Goal: Transaction & Acquisition: Book appointment/travel/reservation

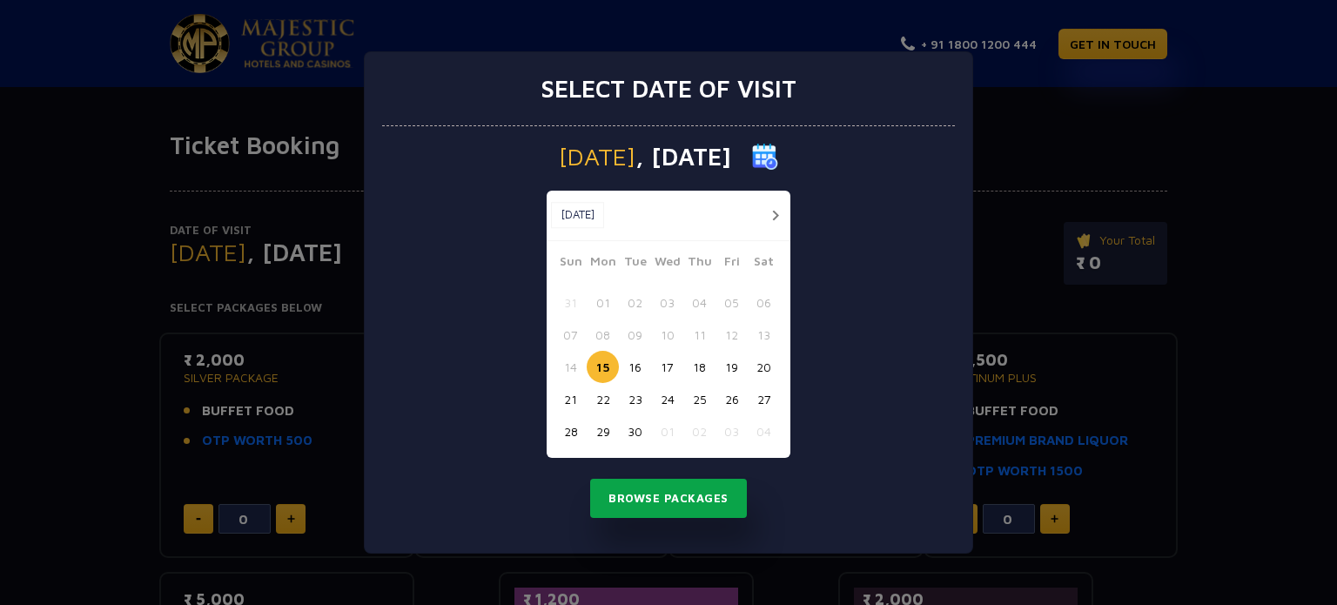
click at [660, 511] on button "Browse Packages" at bounding box center [668, 499] width 157 height 40
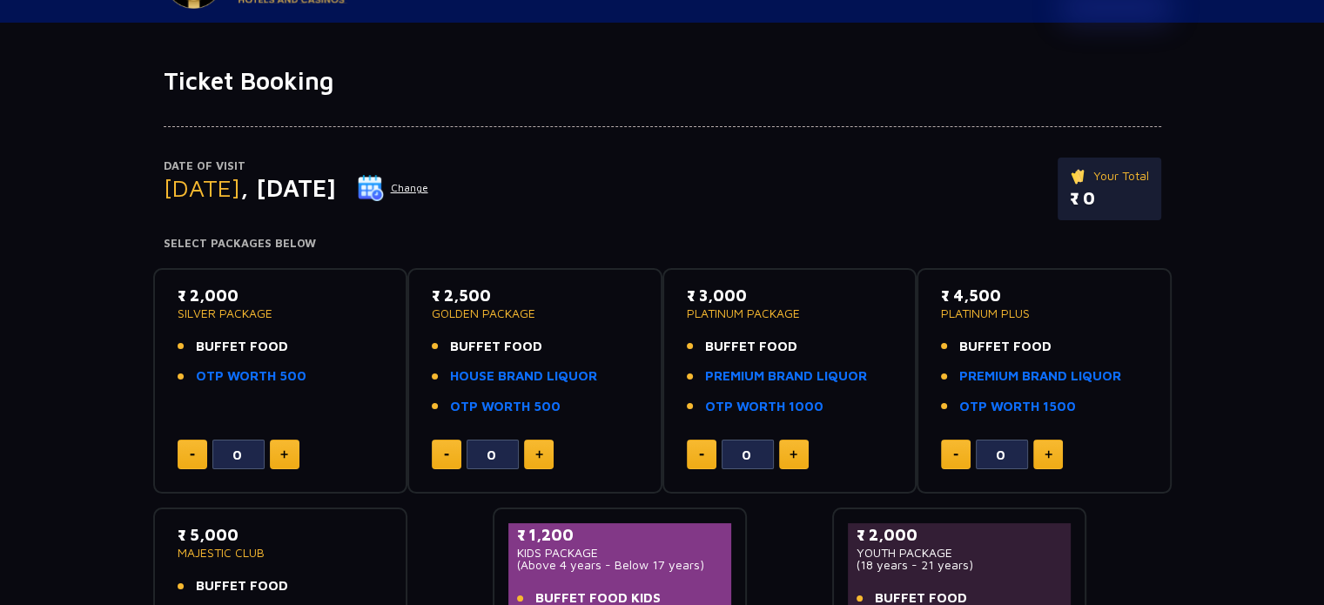
scroll to position [65, 0]
drag, startPoint x: 569, startPoint y: 350, endPoint x: 588, endPoint y: 330, distance: 27.1
click at [588, 330] on div "₹ 2,500 GOLDEN PACKAGE BUFFET FOOD HOUSE BRAND LIQUOR OTP WORTH 500" at bounding box center [535, 355] width 206 height 144
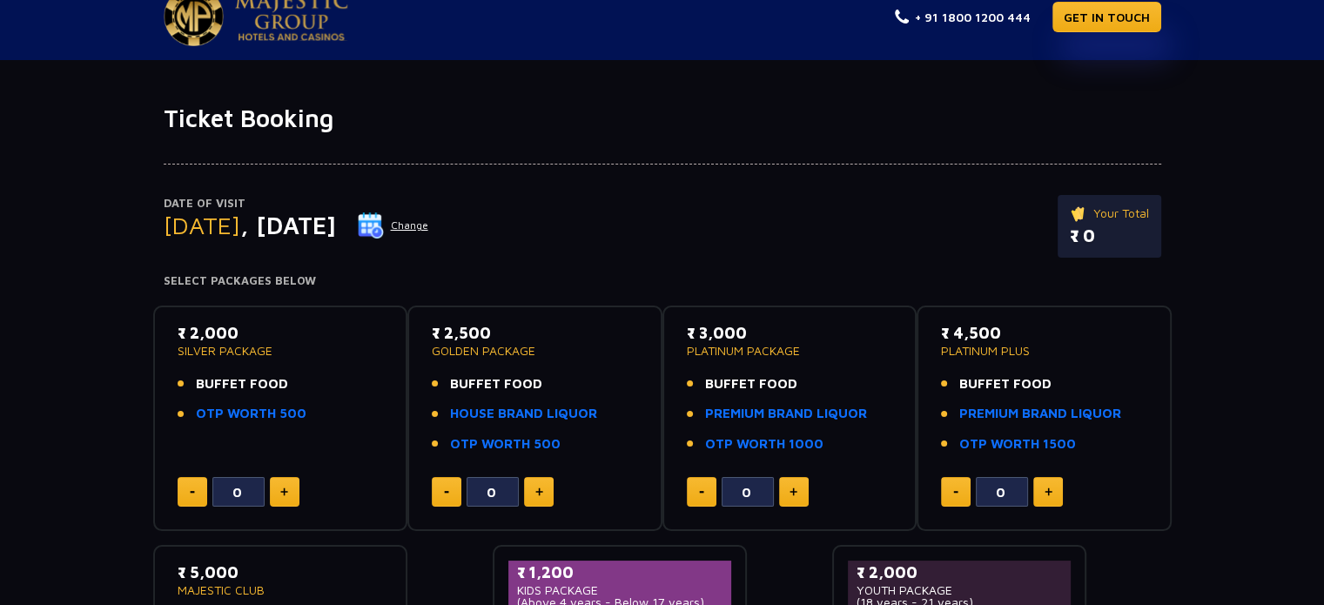
scroll to position [28, 0]
click at [429, 226] on button "Change" at bounding box center [393, 225] width 72 height 28
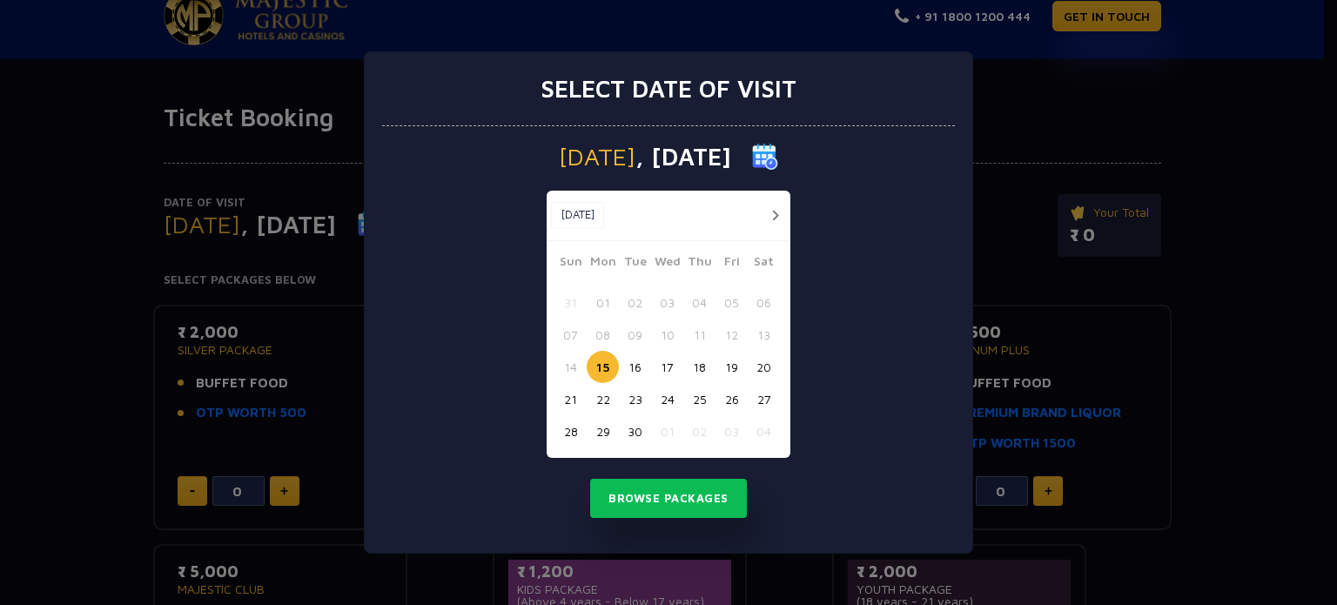
click at [732, 373] on button "19" at bounding box center [732, 367] width 32 height 32
click at [716, 487] on button "Browse Packages" at bounding box center [668, 499] width 157 height 40
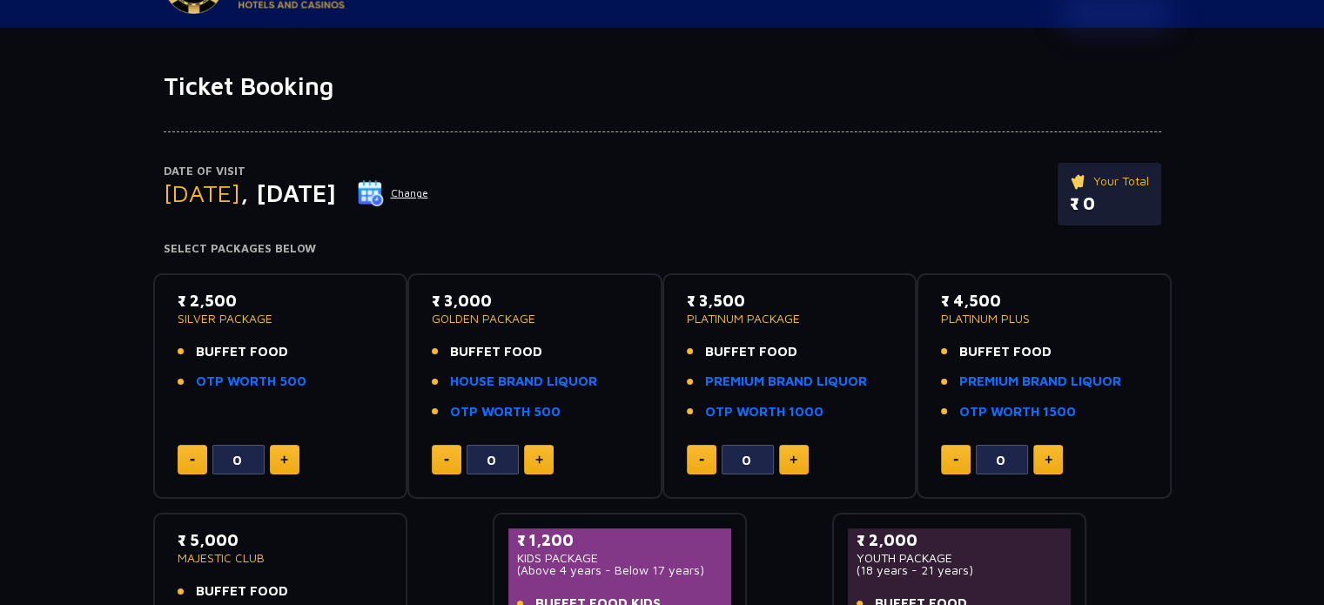
scroll to position [73, 0]
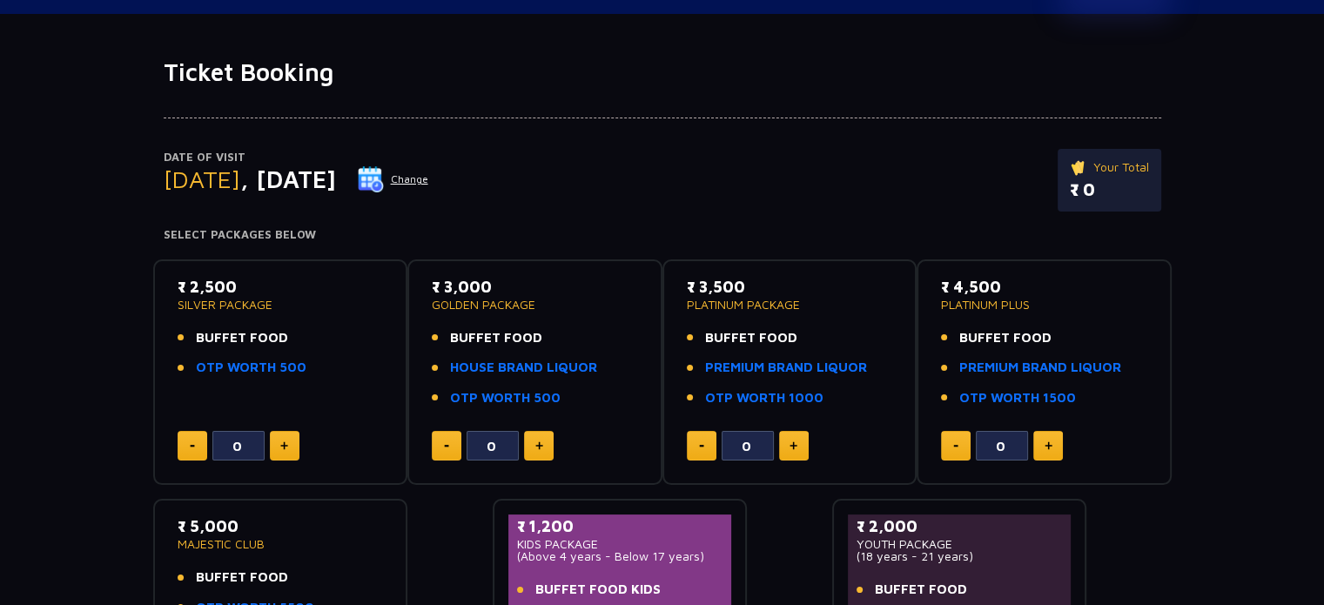
click at [541, 450] on button at bounding box center [539, 446] width 30 height 30
click at [449, 445] on button at bounding box center [447, 446] width 30 height 30
click at [532, 445] on button at bounding box center [539, 446] width 30 height 30
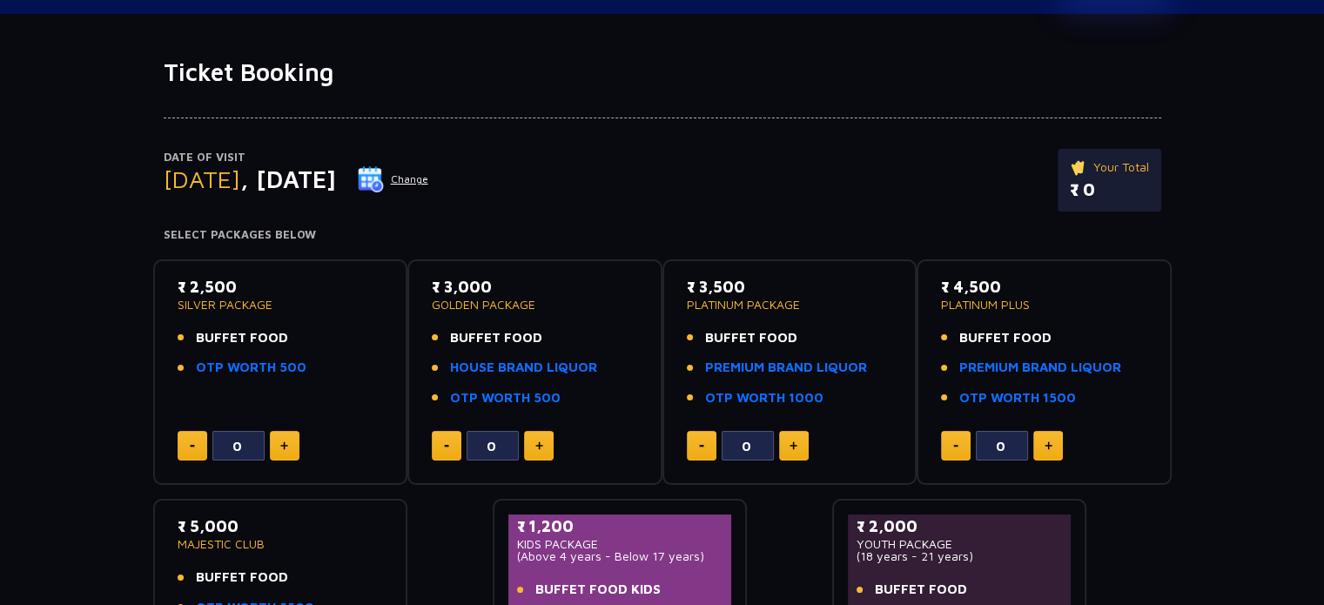
type input "1"
drag, startPoint x: 194, startPoint y: 295, endPoint x: 233, endPoint y: 311, distance: 42.2
click at [233, 311] on div "₹ 2,500 SILVER PACKAGE BUFFET FOOD OTP WORTH 500" at bounding box center [281, 331] width 206 height 113
click at [280, 444] on img at bounding box center [284, 445] width 8 height 9
click at [192, 437] on button at bounding box center [193, 446] width 30 height 30
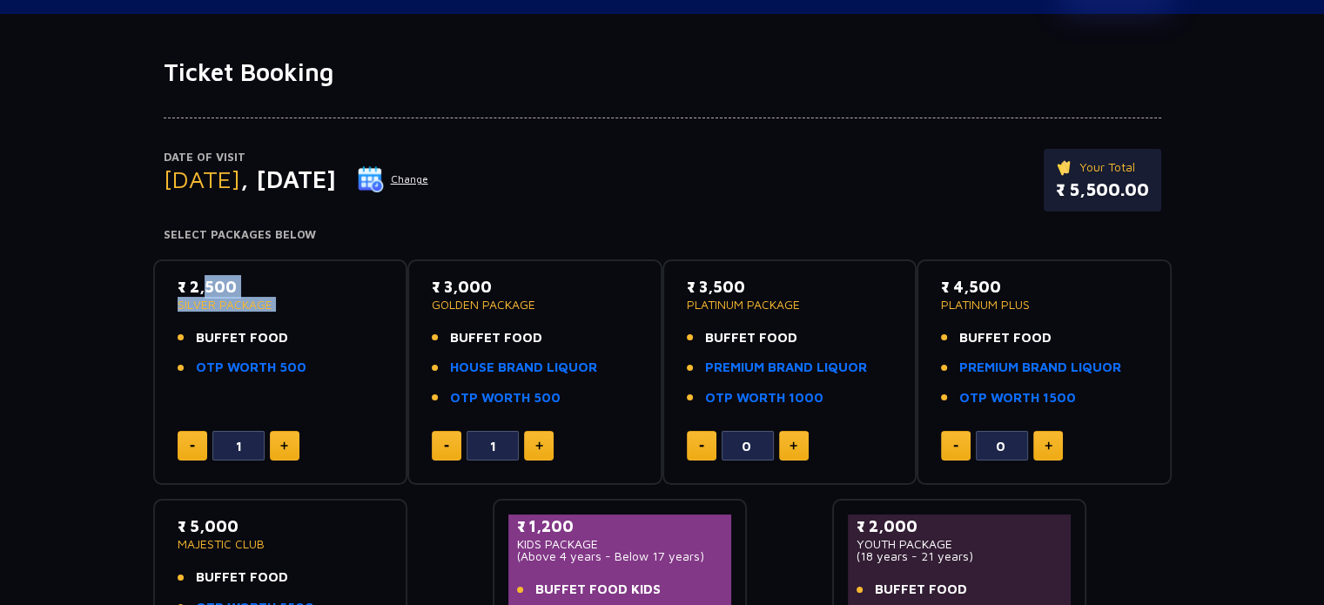
type input "0"
click at [331, 387] on div "₹ 2,500 SILVER PACKAGE BUFFET FOOD OTP WORTH 500 0" at bounding box center [281, 372] width 224 height 195
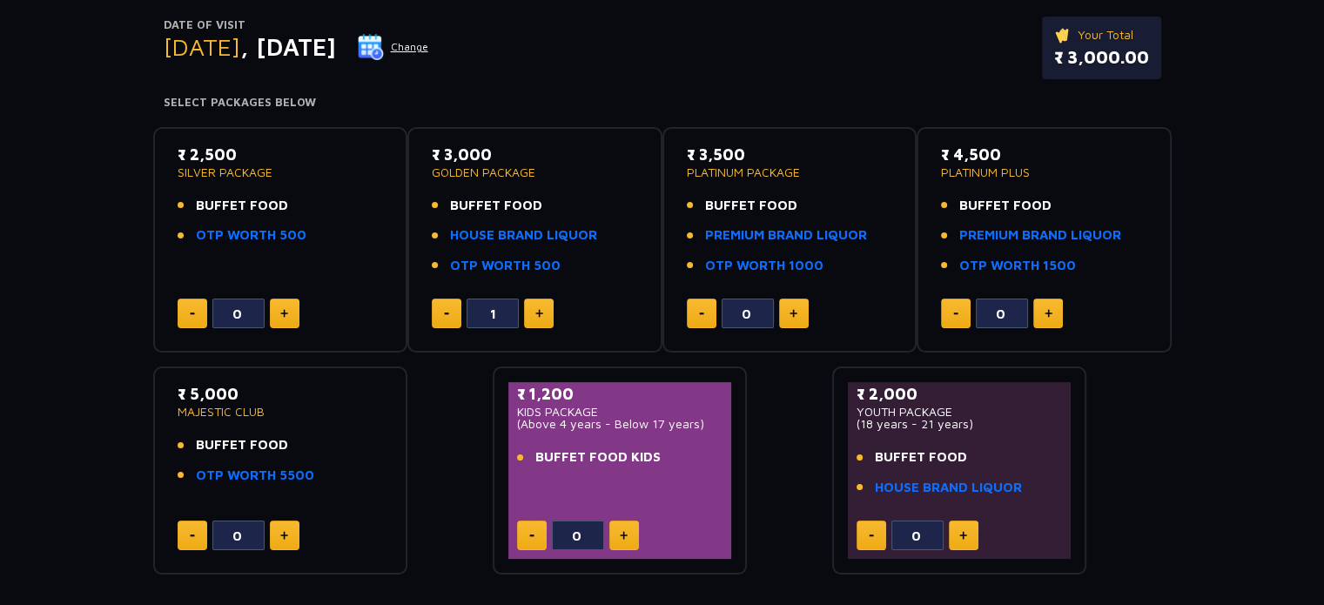
scroll to position [205, 0]
click at [438, 323] on button at bounding box center [447, 314] width 30 height 30
type input "0"
click at [562, 270] on li "OTP WORTH 500" at bounding box center [535, 267] width 206 height 20
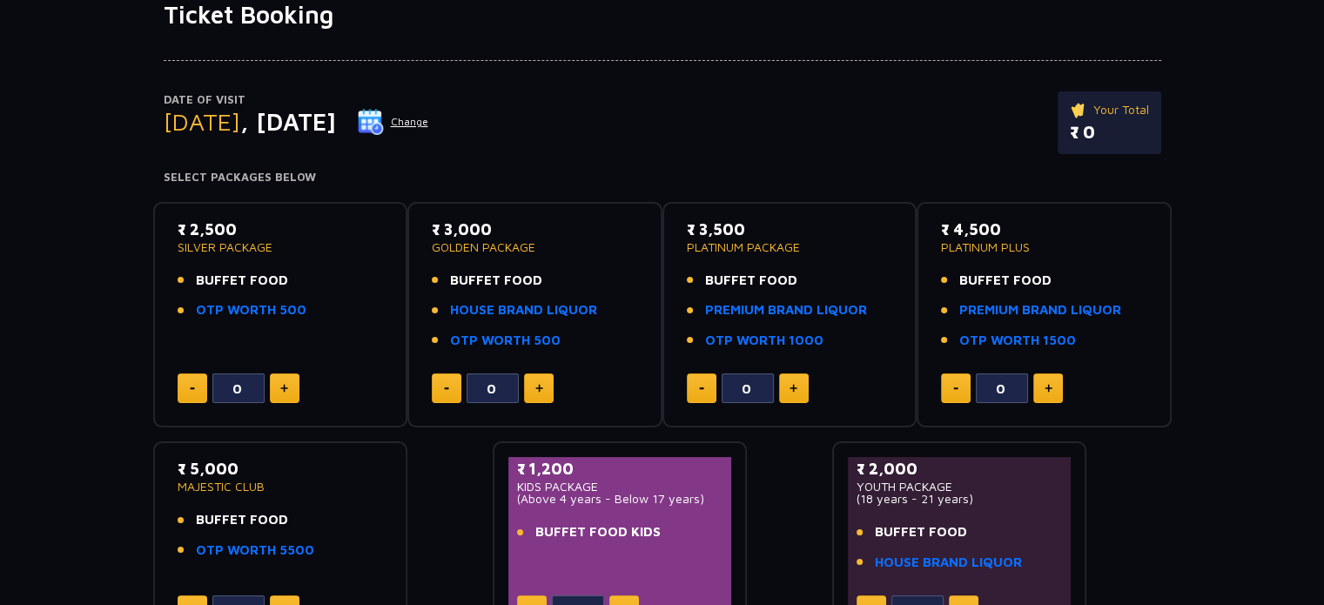
scroll to position [132, 0]
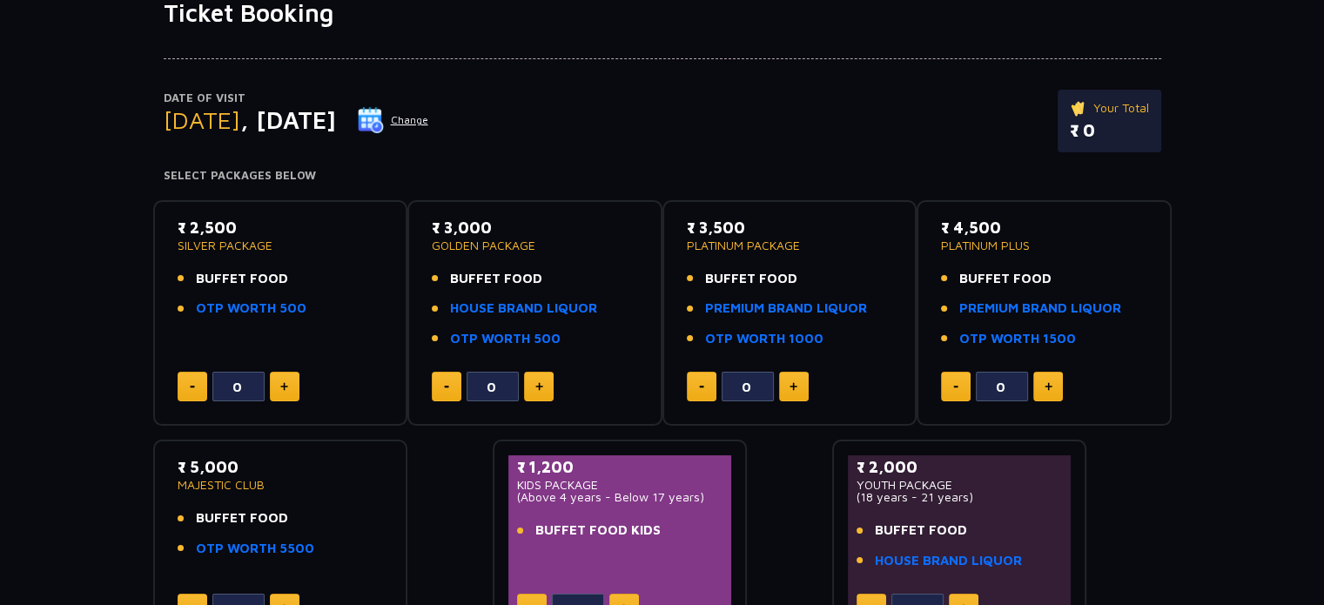
drag, startPoint x: 363, startPoint y: 197, endPoint x: 371, endPoint y: 165, distance: 33.2
click at [371, 165] on div "Date of Visit [DATE] Change Your Total ₹ 0 Select Packages Below ₹ 2,500 SILVER…" at bounding box center [662, 338] width 1324 height 621
click at [371, 165] on div "Date of Visit [DATE] Change Your Total ₹ 0" at bounding box center [663, 130] width 998 height 80
drag, startPoint x: 298, startPoint y: 320, endPoint x: 259, endPoint y: 322, distance: 38.3
click at [259, 322] on div "₹ 2,500 SILVER PACKAGE BUFFET FOOD OTP WORTH 500" at bounding box center [281, 272] width 206 height 113
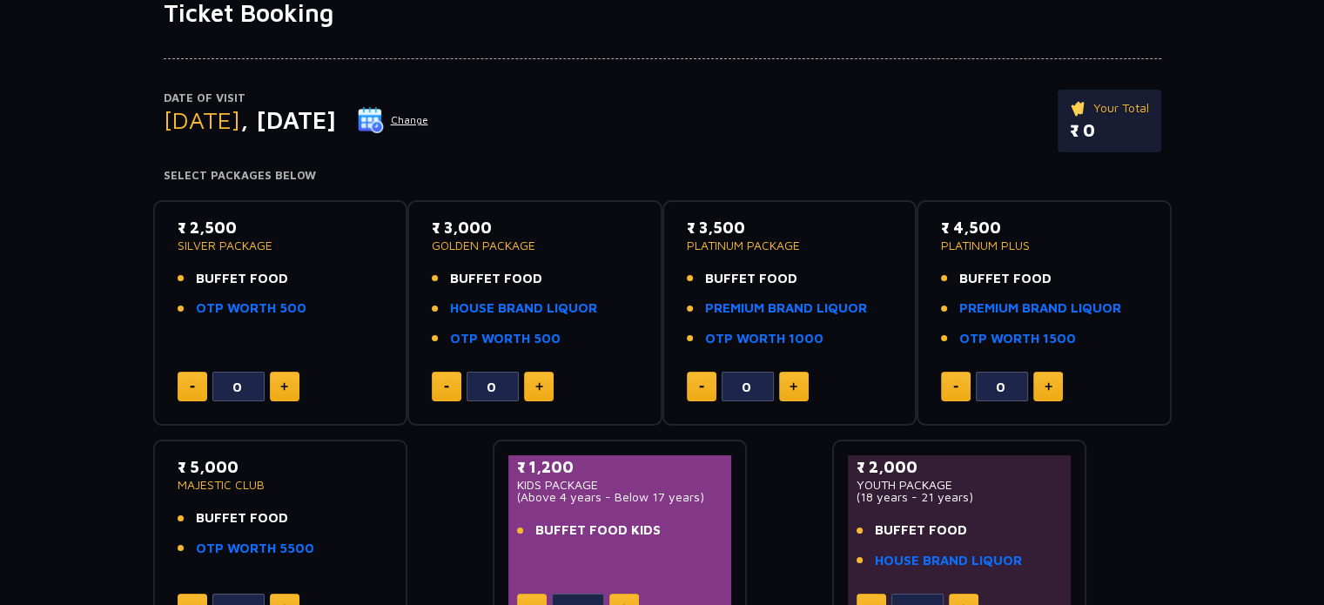
click at [249, 329] on div "₹ 2,500 SILVER PACKAGE BUFFET FOOD OTP WORTH 500 0" at bounding box center [281, 313] width 224 height 195
drag, startPoint x: 249, startPoint y: 329, endPoint x: 254, endPoint y: 301, distance: 28.3
click at [254, 301] on div "₹ 2,500 SILVER PACKAGE BUFFET FOOD OTP WORTH 500 0" at bounding box center [281, 313] width 224 height 195
drag, startPoint x: 272, startPoint y: 288, endPoint x: 264, endPoint y: 295, distance: 10.5
click at [264, 295] on ul "BUFFET FOOD OTP WORTH 500" at bounding box center [281, 294] width 206 height 50
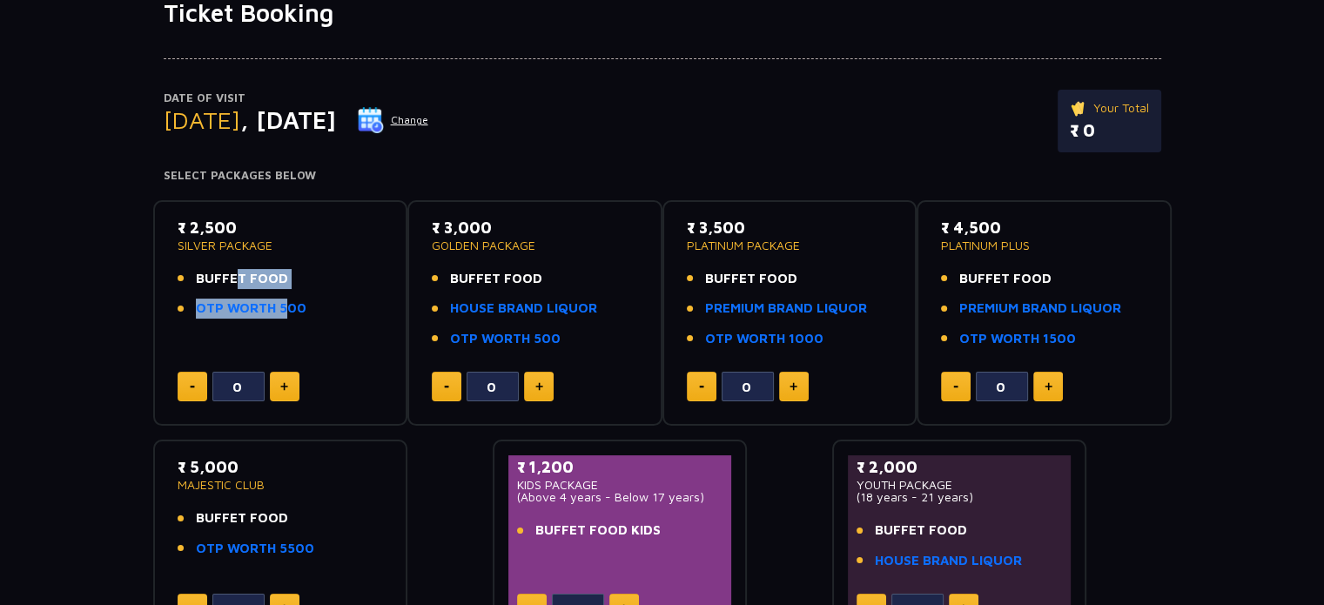
drag, startPoint x: 276, startPoint y: 323, endPoint x: 225, endPoint y: 287, distance: 62.6
click at [225, 287] on div "₹ 2,500 SILVER PACKAGE BUFFET FOOD OTP WORTH 500" at bounding box center [281, 272] width 206 height 113
click at [91, 285] on div "Date of Visit [DATE] Change Your Total ₹ 0 Select Packages Below ₹ 2,500 SILVER…" at bounding box center [662, 338] width 1324 height 621
drag, startPoint x: 87, startPoint y: 290, endPoint x: 378, endPoint y: 306, distance: 291.3
click at [378, 306] on div "Date of Visit [DATE] Change Your Total ₹ 0 Select Packages Below ₹ 2,500 SILVER…" at bounding box center [662, 338] width 1324 height 621
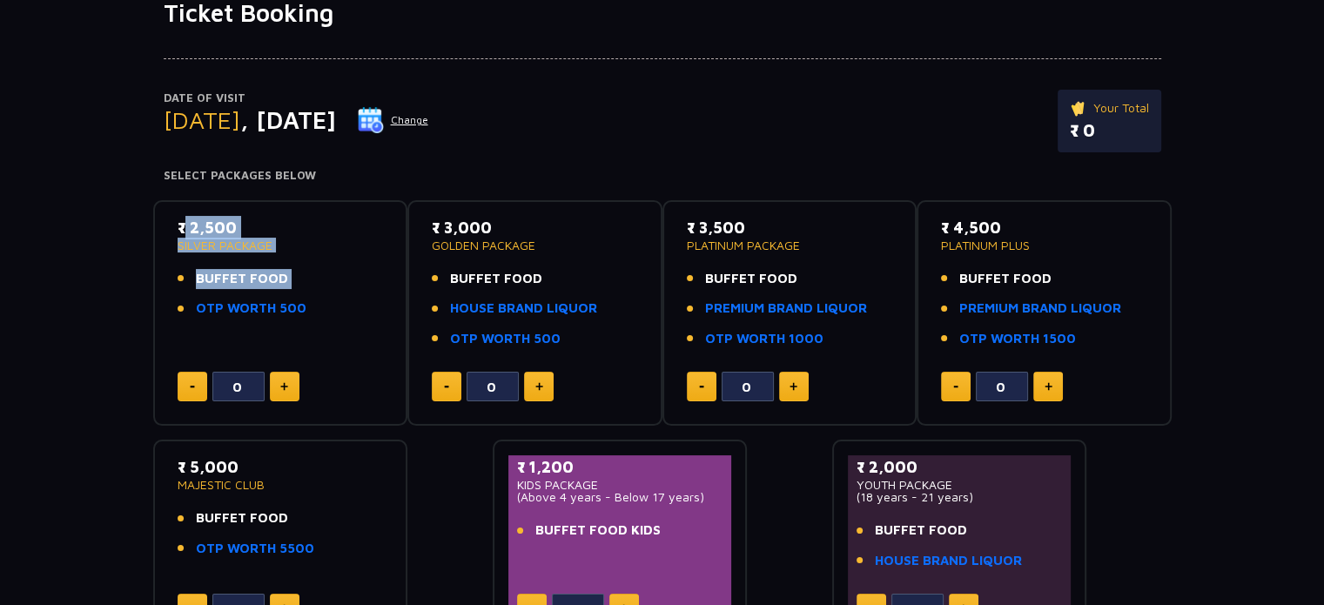
click at [378, 306] on li "OTP WORTH 500" at bounding box center [281, 309] width 206 height 20
drag, startPoint x: 378, startPoint y: 306, endPoint x: 223, endPoint y: 229, distance: 173.3
click at [223, 229] on div "₹ 2,500 SILVER PACKAGE BUFFET FOOD OTP WORTH 500" at bounding box center [281, 272] width 206 height 113
click at [138, 194] on div "Date of Visit [DATE] Change Your Total ₹ 0 Select Packages Below ₹ 2,500 SILVER…" at bounding box center [662, 338] width 1324 height 621
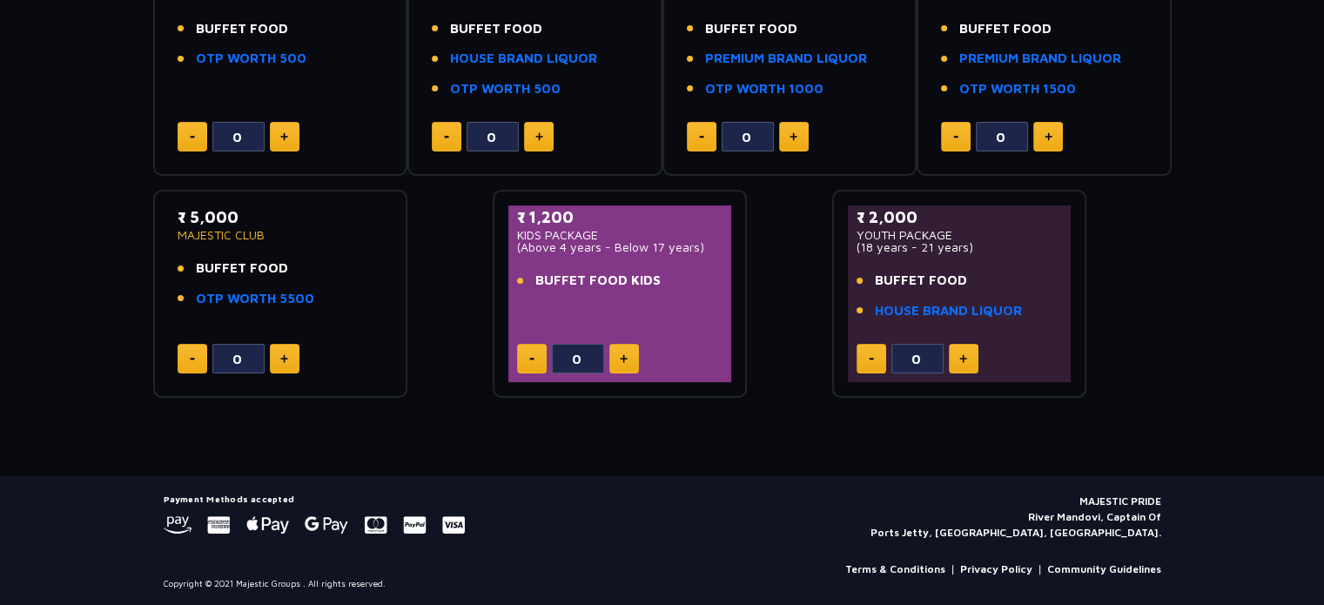
scroll to position [344, 0]
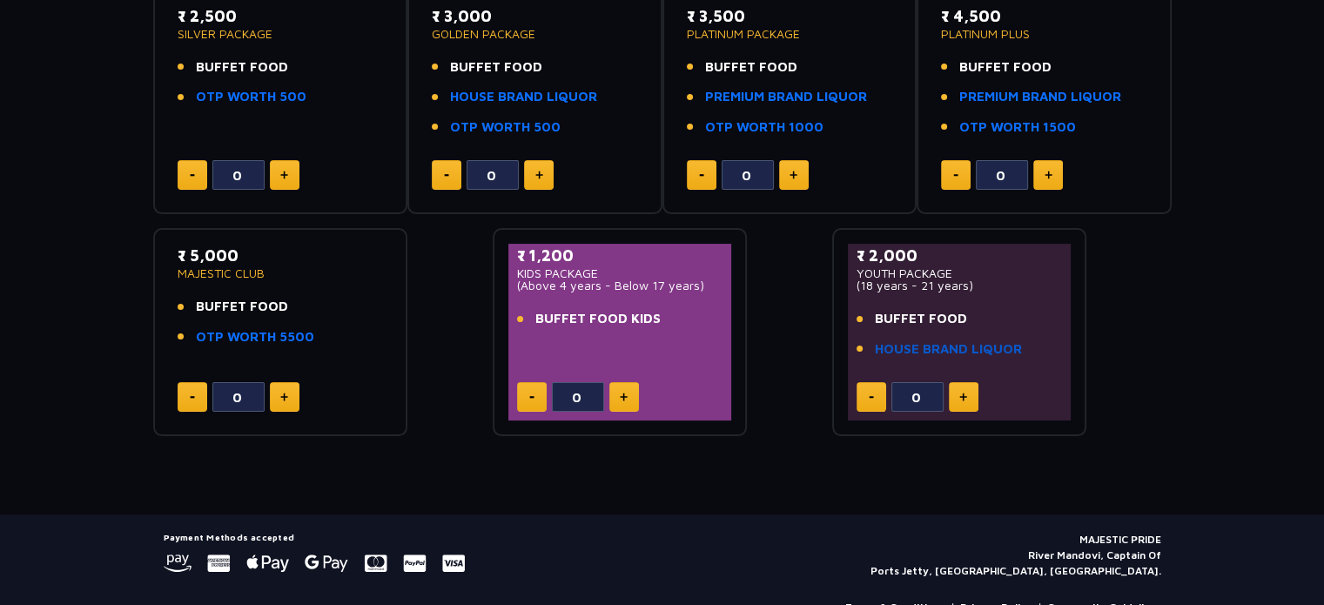
drag, startPoint x: 923, startPoint y: 302, endPoint x: 1019, endPoint y: 356, distance: 110.7
click at [1019, 356] on div "₹ 2,000 YOUTH PACKAGE (18 years - 21 years) BUFFET FOOD HOUSE BRAND LIQUOR" at bounding box center [960, 306] width 206 height 125
click at [1019, 356] on link "HOUSE BRAND LIQUOR" at bounding box center [948, 350] width 147 height 20
click at [1259, 285] on div "Date of Visit [DATE] Change Your Total ₹ 0 Select Packages Below ₹ 2,500 SILVER…" at bounding box center [662, 126] width 1324 height 621
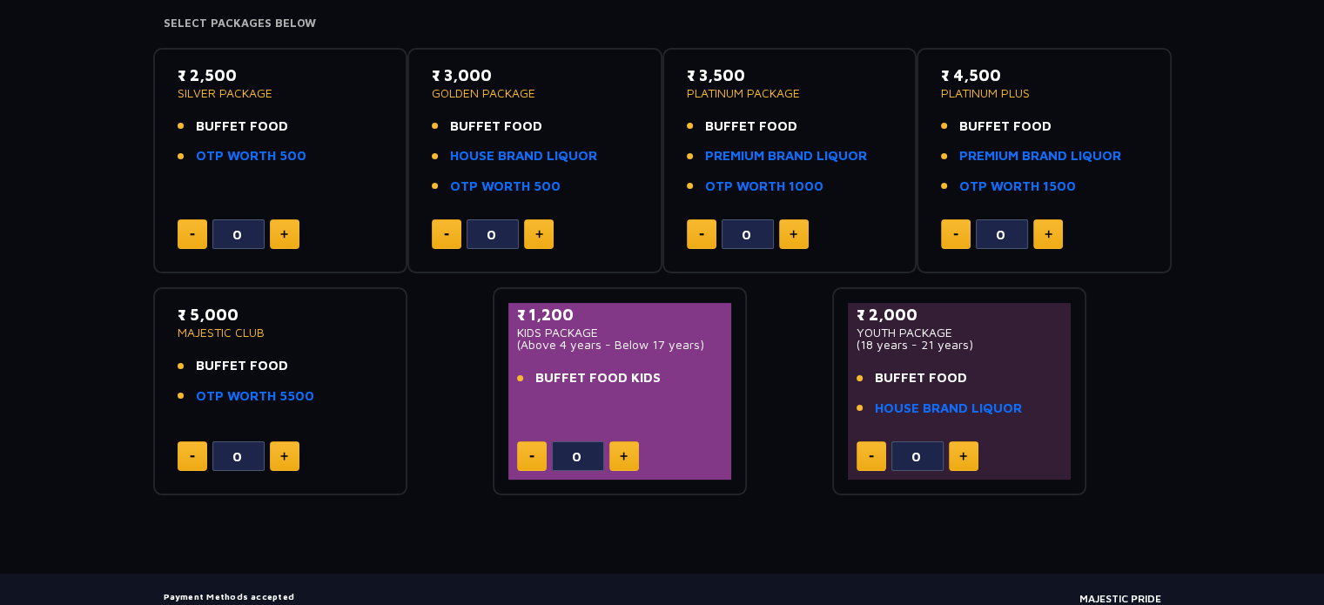
scroll to position [303, 0]
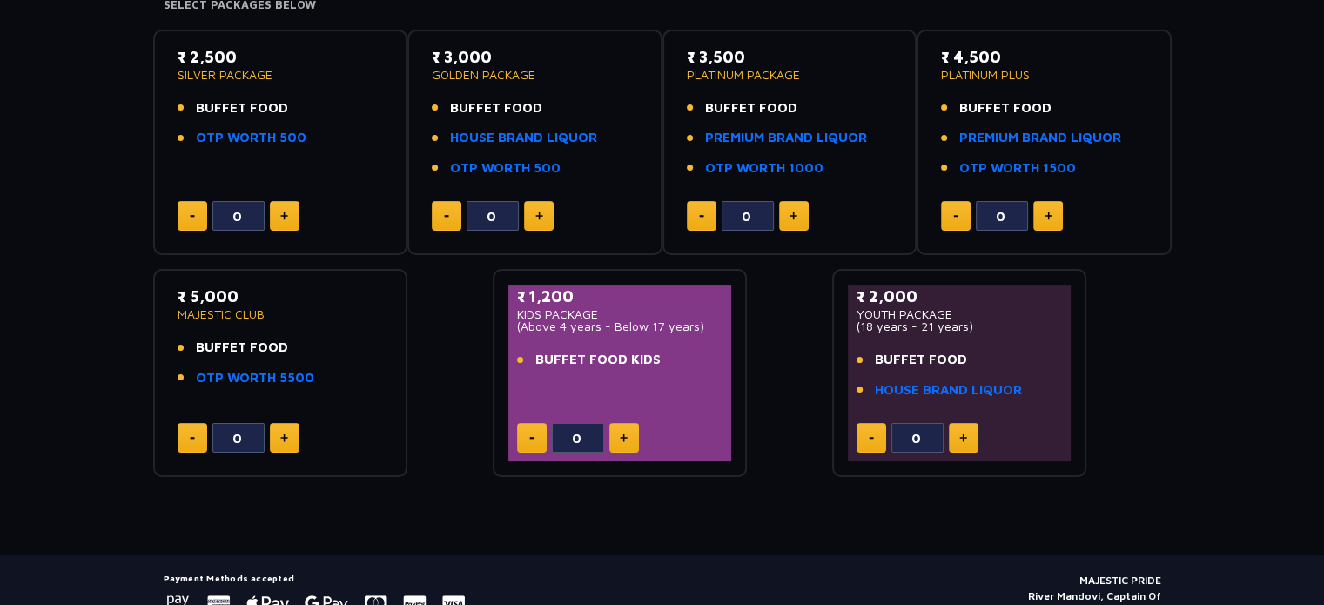
click at [954, 437] on button at bounding box center [964, 438] width 30 height 30
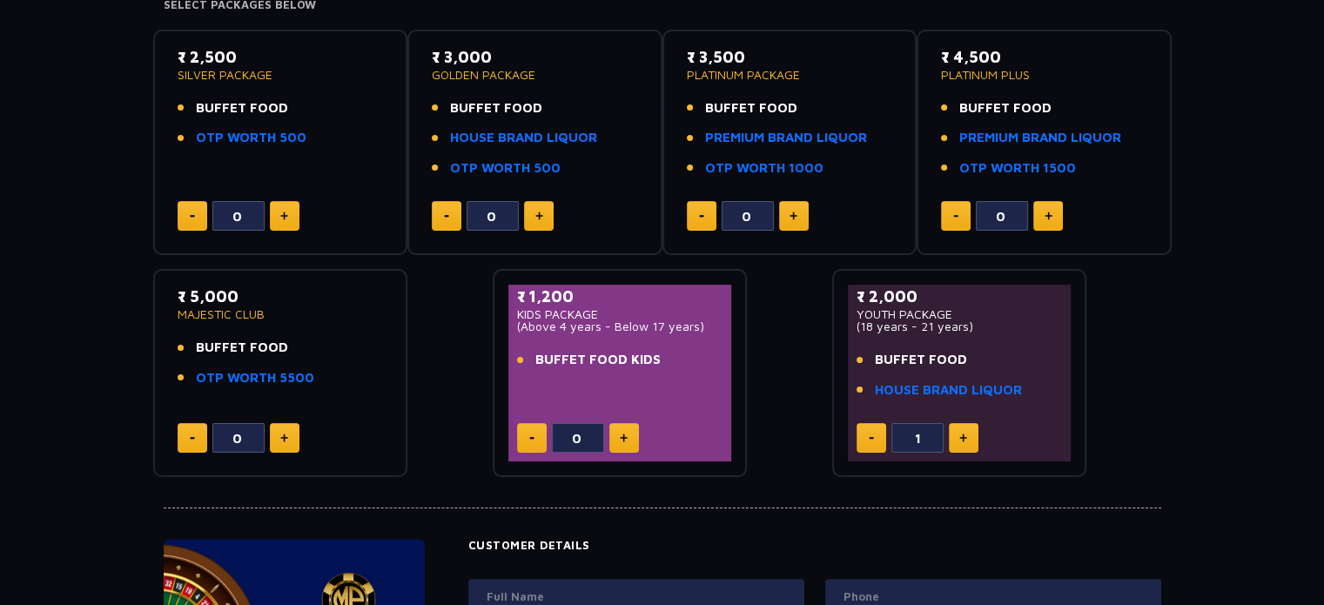
click at [954, 437] on button at bounding box center [964, 438] width 30 height 30
type input "3"
click at [293, 201] on button at bounding box center [285, 216] width 30 height 30
type input "1"
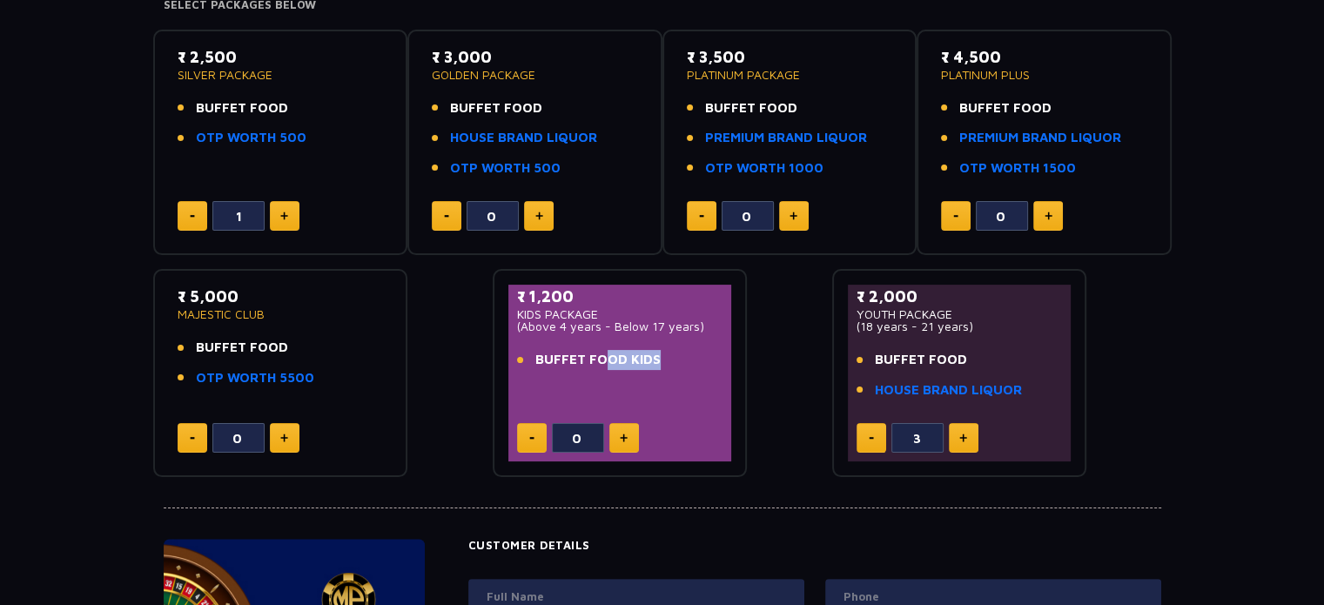
drag, startPoint x: 591, startPoint y: 368, endPoint x: 647, endPoint y: 373, distance: 56.0
click at [647, 373] on div "₹ 1,200 KIDS PACKAGE (Above 4 years - Below 17 years) BUFFET FOOD KIDS" at bounding box center [620, 333] width 206 height 96
drag, startPoint x: 627, startPoint y: 323, endPoint x: 677, endPoint y: 340, distance: 53.1
click at [677, 340] on div "₹ 1,200 KIDS PACKAGE (Above 4 years - Below 17 years) BUFFET FOOD KIDS" at bounding box center [620, 333] width 206 height 96
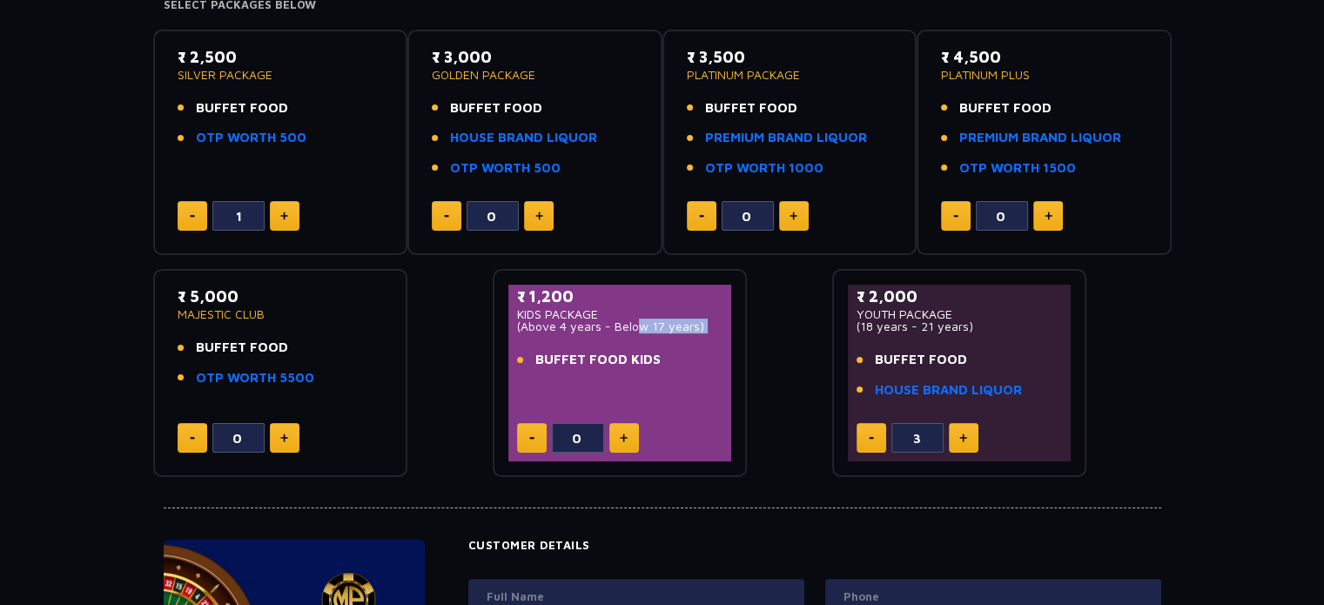
click at [677, 340] on div "₹ 1,200 KIDS PACKAGE (Above 4 years - Below 17 years) BUFFET FOOD KIDS" at bounding box center [620, 333] width 206 height 96
drag, startPoint x: 266, startPoint y: 83, endPoint x: 232, endPoint y: 70, distance: 36.4
click at [232, 70] on div "₹ 2,500 SILVER PACKAGE BUFFET FOOD OTP WORTH 500" at bounding box center [281, 101] width 206 height 113
click at [232, 70] on p "SILVER PACKAGE" at bounding box center [281, 75] width 206 height 12
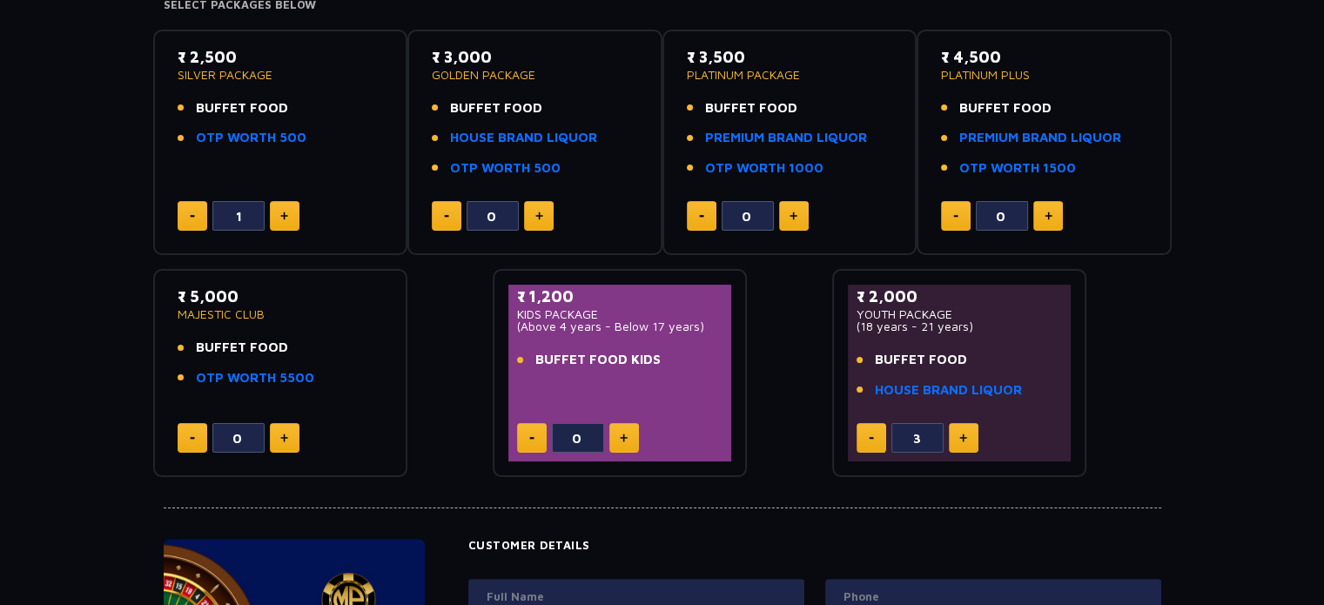
click at [172, 96] on div "₹ 2,500 SILVER PACKAGE BUFFET FOOD OTP WORTH 500 1" at bounding box center [281, 142] width 224 height 195
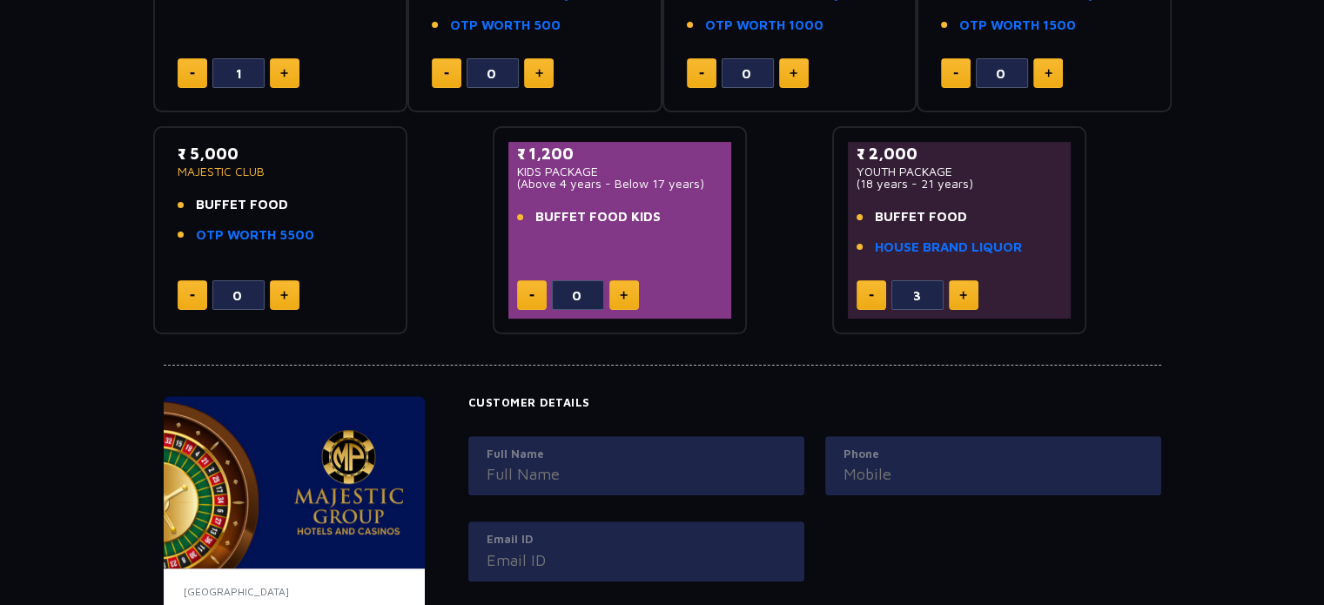
scroll to position [434, 0]
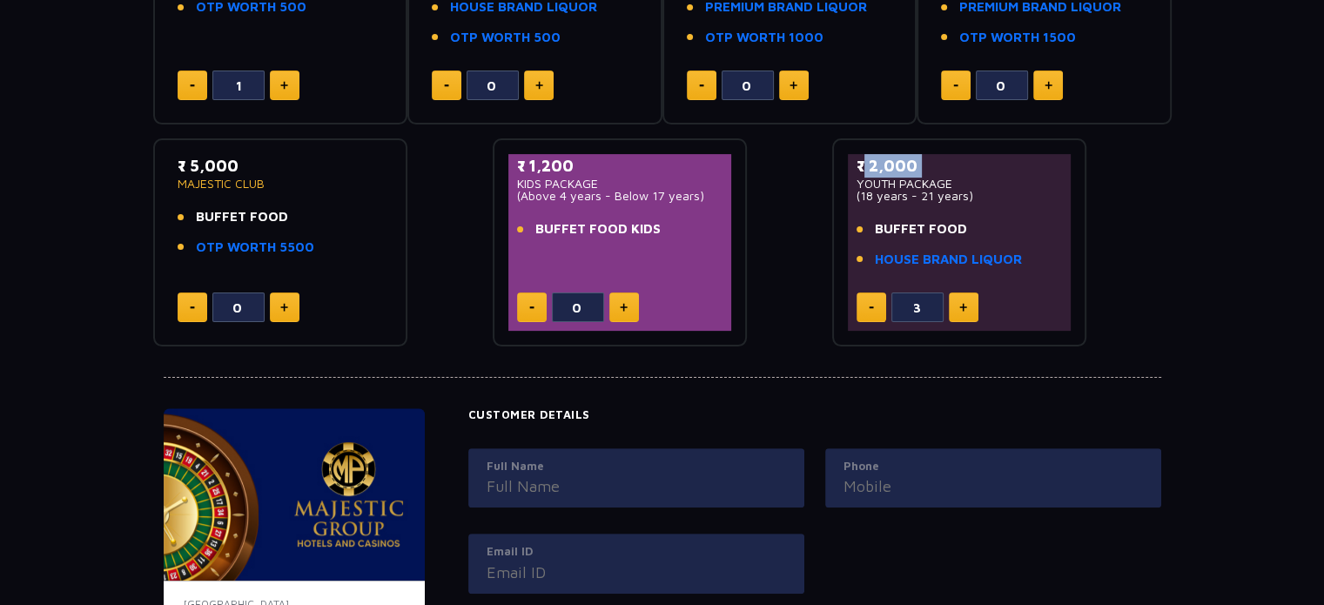
drag, startPoint x: 822, startPoint y: 177, endPoint x: 857, endPoint y: 179, distance: 34.9
click at [857, 179] on div "₹ 2,500 SILVER PACKAGE BUFFET FOOD OTP WORTH 500 1 ₹ 3,000 GOLDEN PACKAGE BUFFE…" at bounding box center [662, 116] width 1019 height 462
click at [924, 255] on link "HOUSE BRAND LIQUOR" at bounding box center [948, 260] width 147 height 20
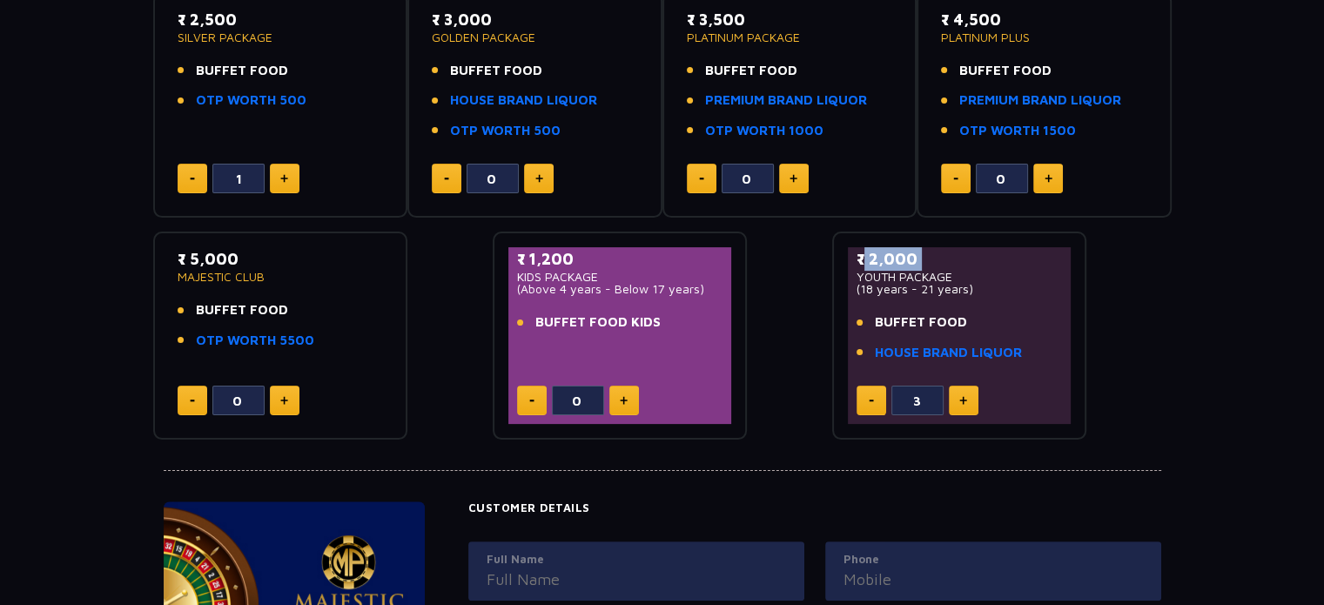
scroll to position [324, 0]
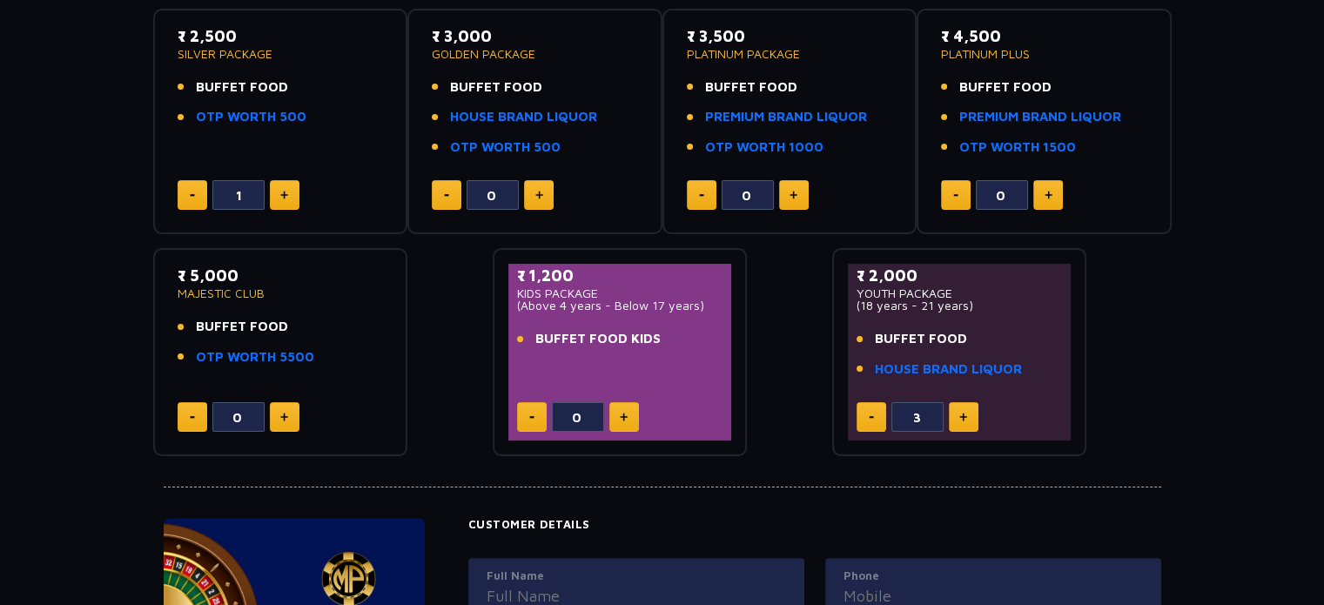
drag, startPoint x: 422, startPoint y: 320, endPoint x: 420, endPoint y: 356, distance: 35.8
click at [420, 356] on div "₹ 2,500 SILVER PACKAGE BUFFET FOOD OTP WORTH 500 1 ₹ 3,000 GOLDEN PACKAGE BUFFE…" at bounding box center [662, 226] width 1019 height 462
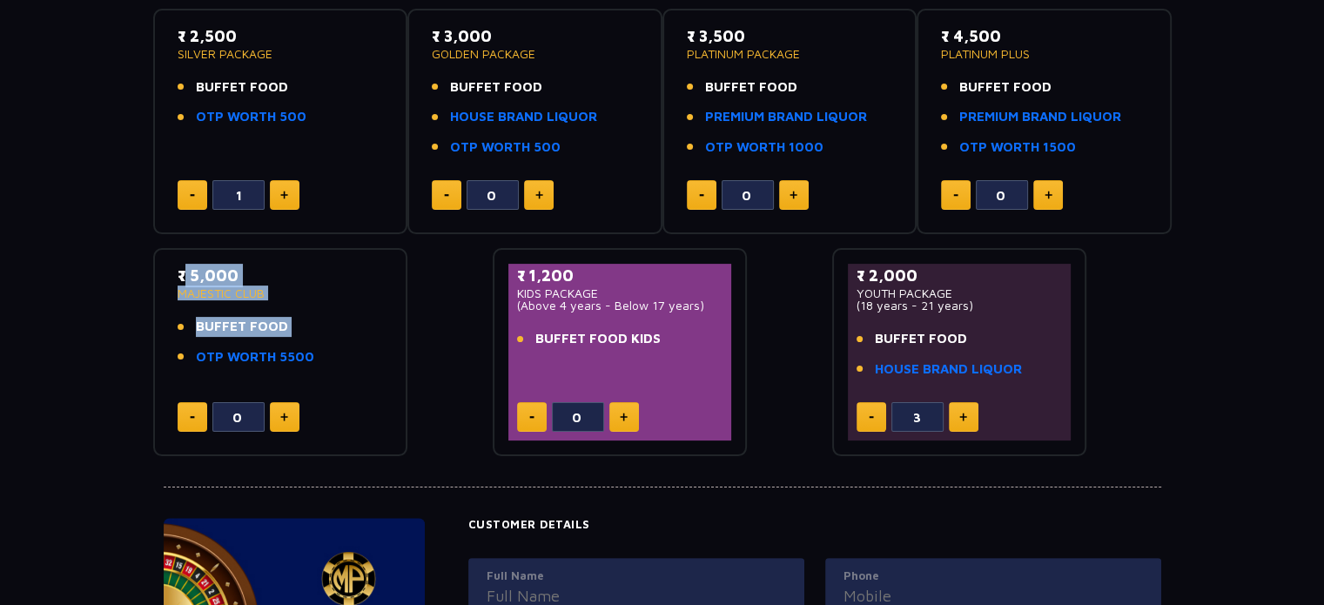
drag, startPoint x: 420, startPoint y: 356, endPoint x: 358, endPoint y: 357, distance: 61.8
click at [358, 357] on div "₹ 2,500 SILVER PACKAGE BUFFET FOOD OTP WORTH 500 1 ₹ 3,000 GOLDEN PACKAGE BUFFE…" at bounding box center [662, 226] width 1019 height 462
click at [358, 357] on li "OTP WORTH 5500" at bounding box center [281, 357] width 206 height 20
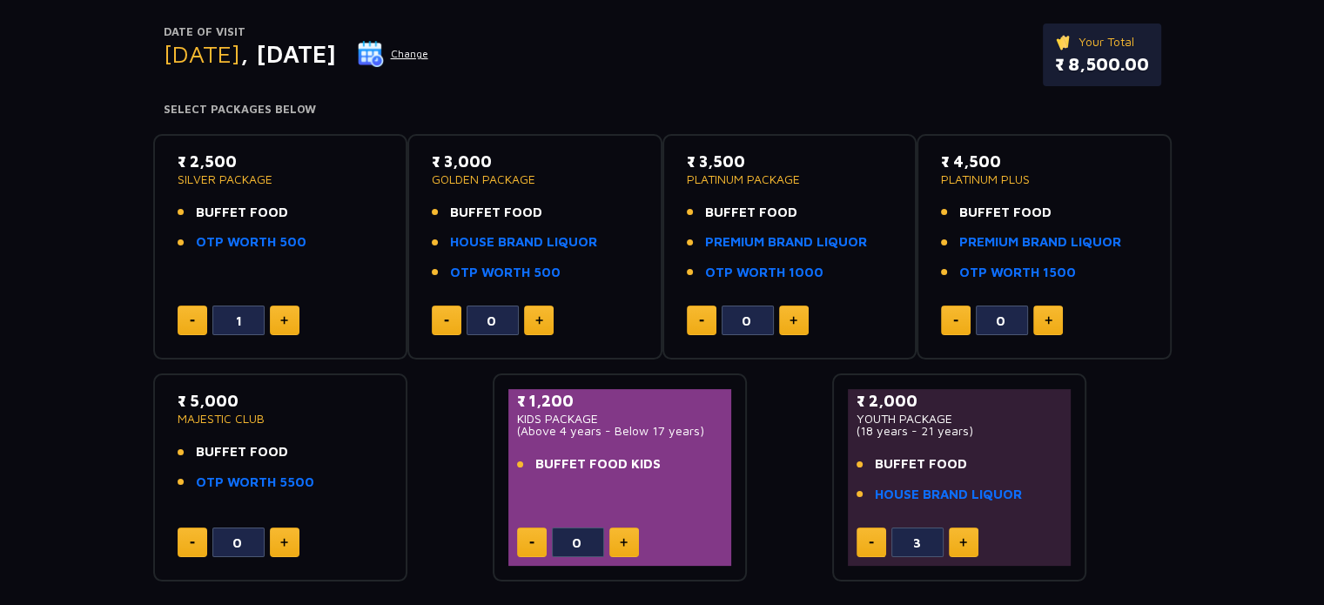
scroll to position [198, 0]
drag, startPoint x: 892, startPoint y: 461, endPoint x: 941, endPoint y: 495, distance: 59.4
click at [941, 495] on ul "BUFFET FOOD HOUSE BRAND LIQUOR" at bounding box center [960, 479] width 206 height 50
click at [777, 449] on div "₹ 2,500 SILVER PACKAGE BUFFET FOOD OTP WORTH 500 1 ₹ 3,000 GOLDEN PACKAGE BUFFE…" at bounding box center [662, 351] width 1019 height 462
